Goal: Transaction & Acquisition: Purchase product/service

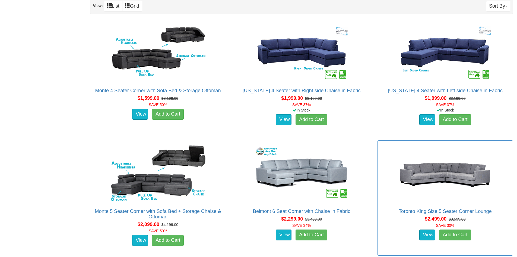
scroll to position [326, 0]
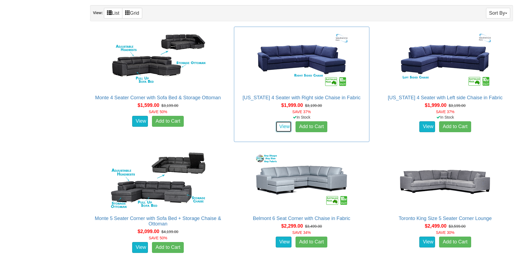
click at [282, 124] on link "View" at bounding box center [284, 126] width 16 height 11
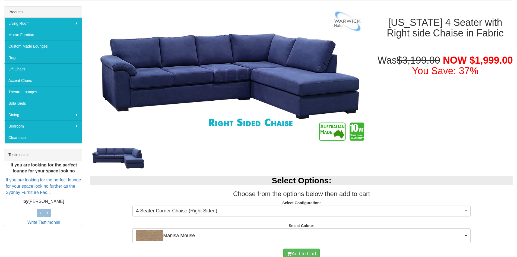
scroll to position [81, 0]
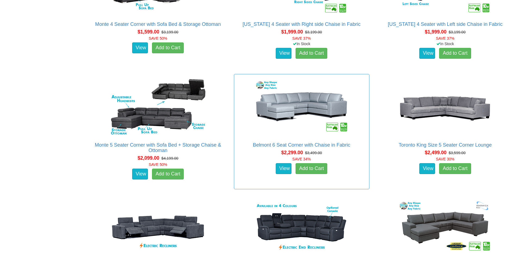
scroll to position [407, 0]
